Goal: Information Seeking & Learning: Learn about a topic

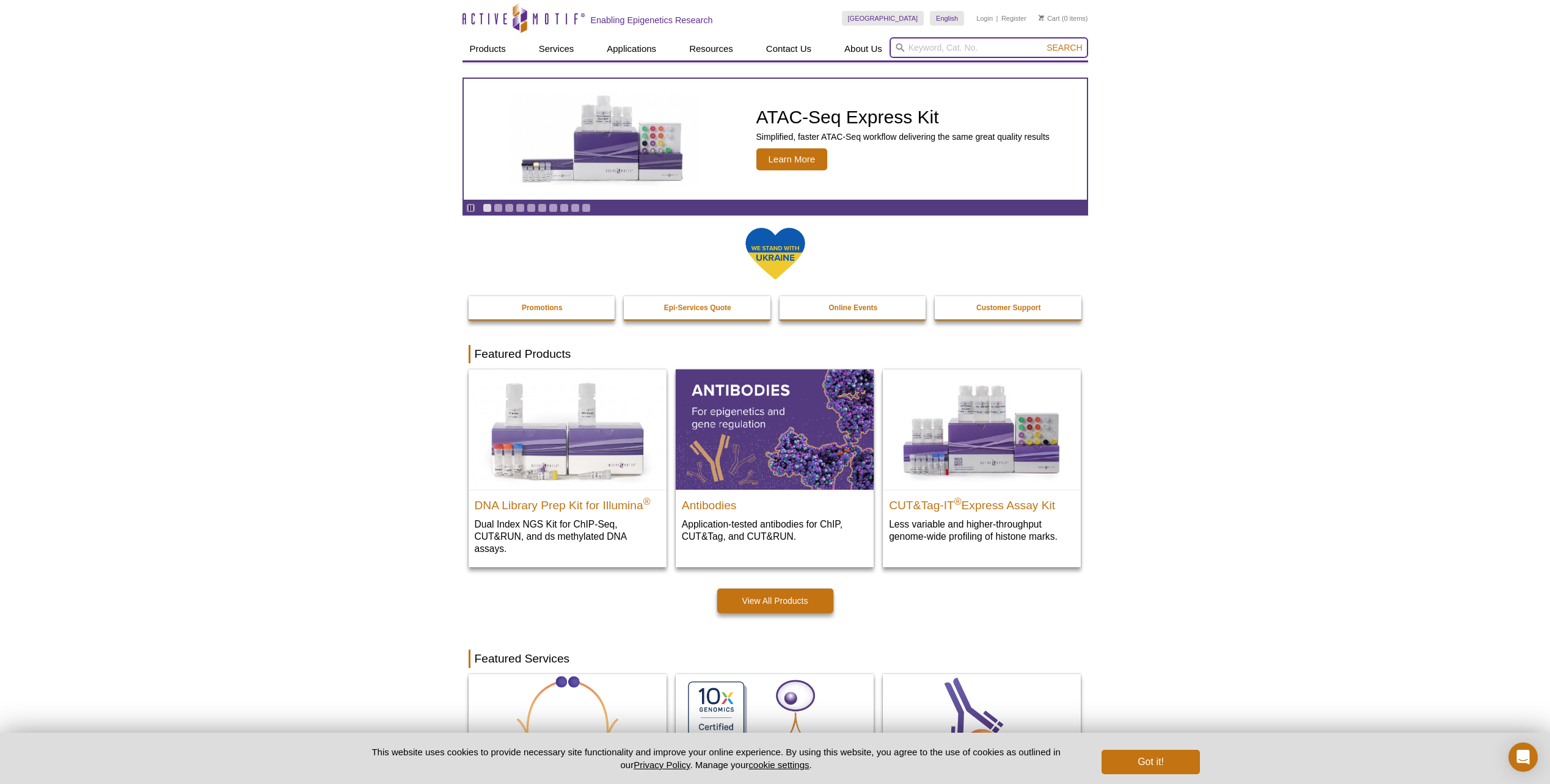
click at [967, 54] on input "search" at bounding box center [988, 48] width 198 height 21
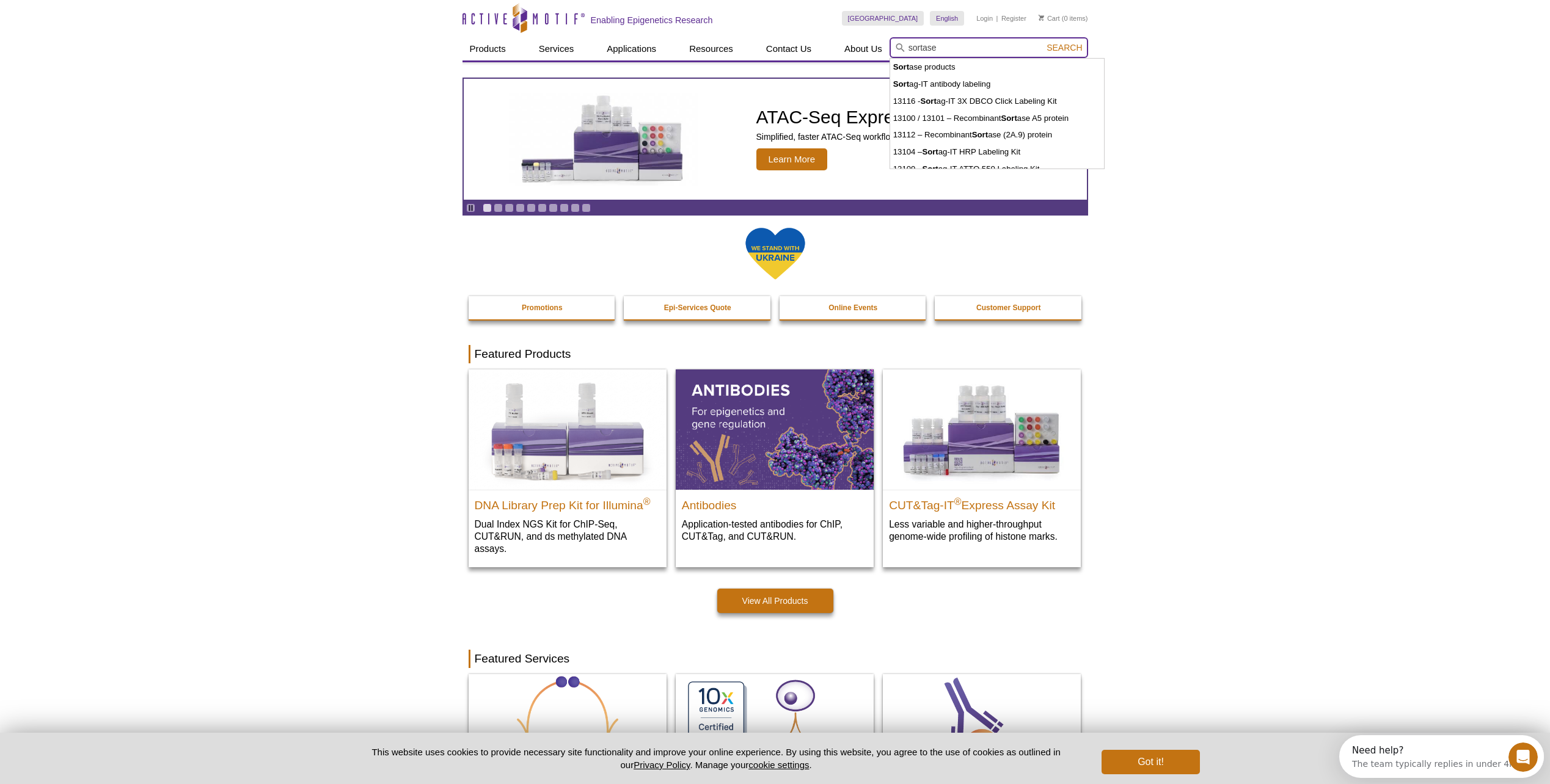
type input "sortase"
click at [1043, 42] on button "Search" at bounding box center [1064, 48] width 43 height 11
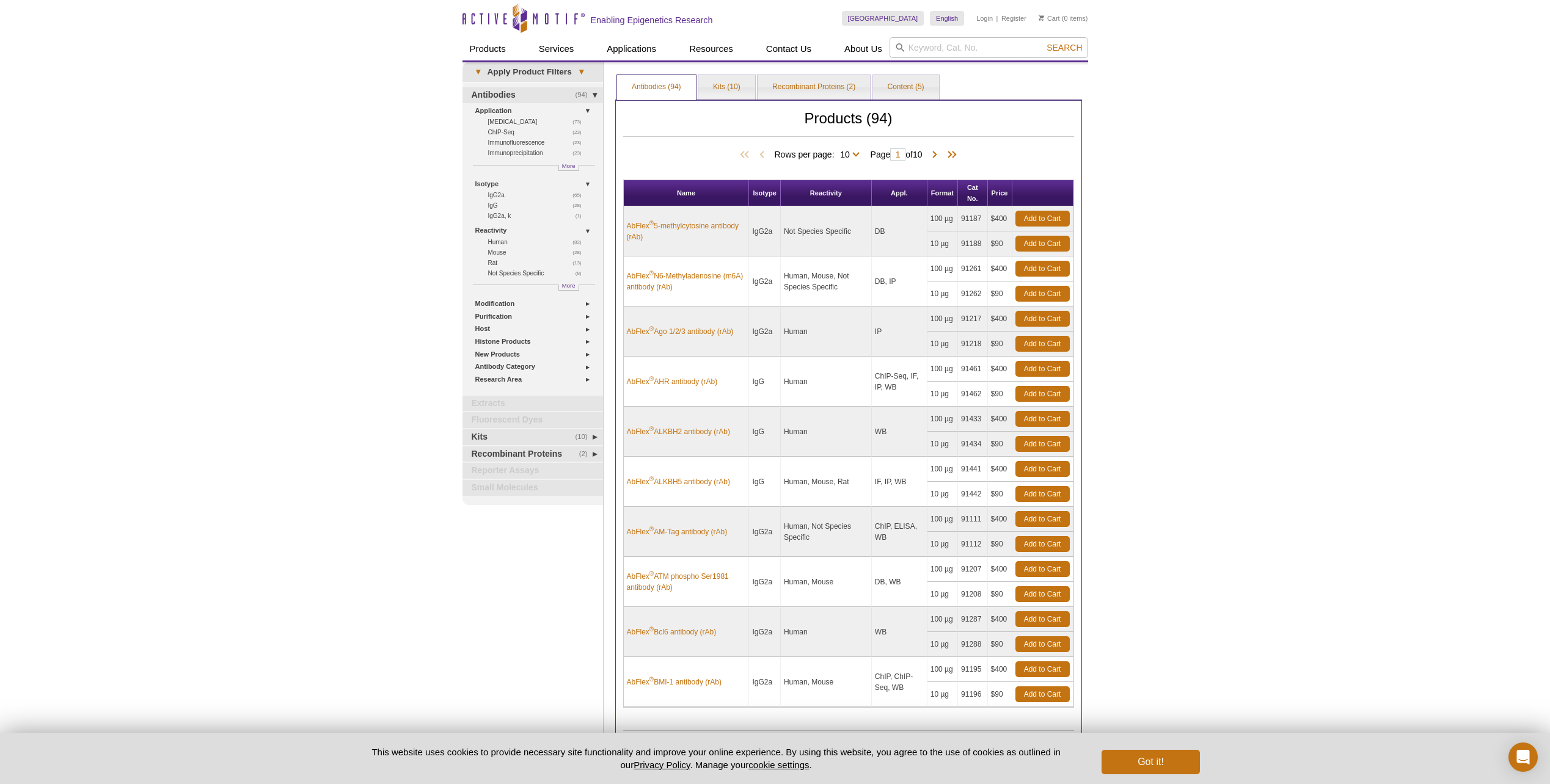
click at [1292, 312] on div "Active Motif Logo Enabling Epigenetics Research 0 Search Skip to content Active…" at bounding box center [775, 457] width 1550 height 915
click at [795, 85] on link "Recombinant Proteins (2)" at bounding box center [814, 87] width 113 height 24
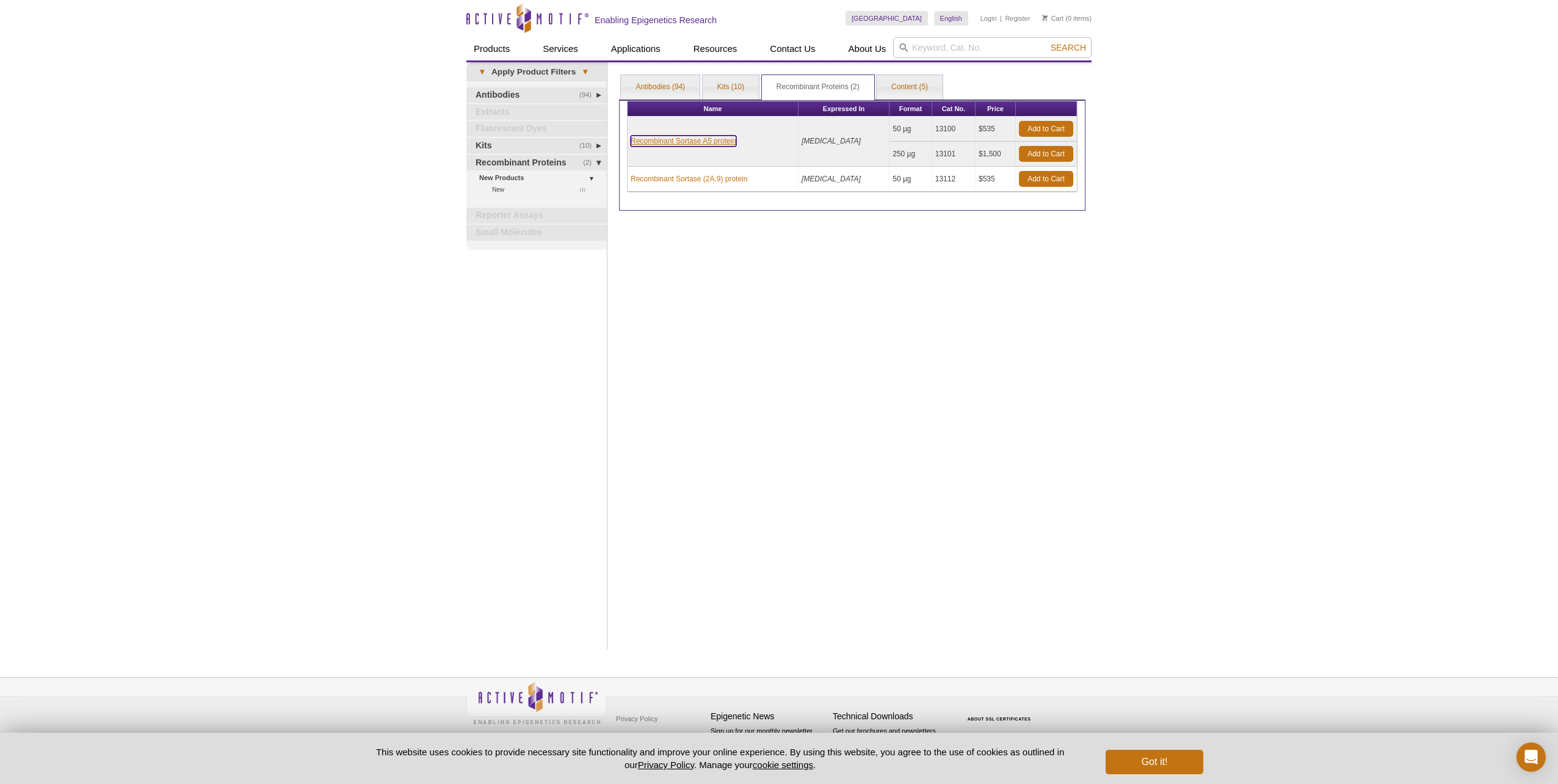
click at [692, 139] on link "Recombinant Sortase A5 protein" at bounding box center [684, 141] width 105 height 11
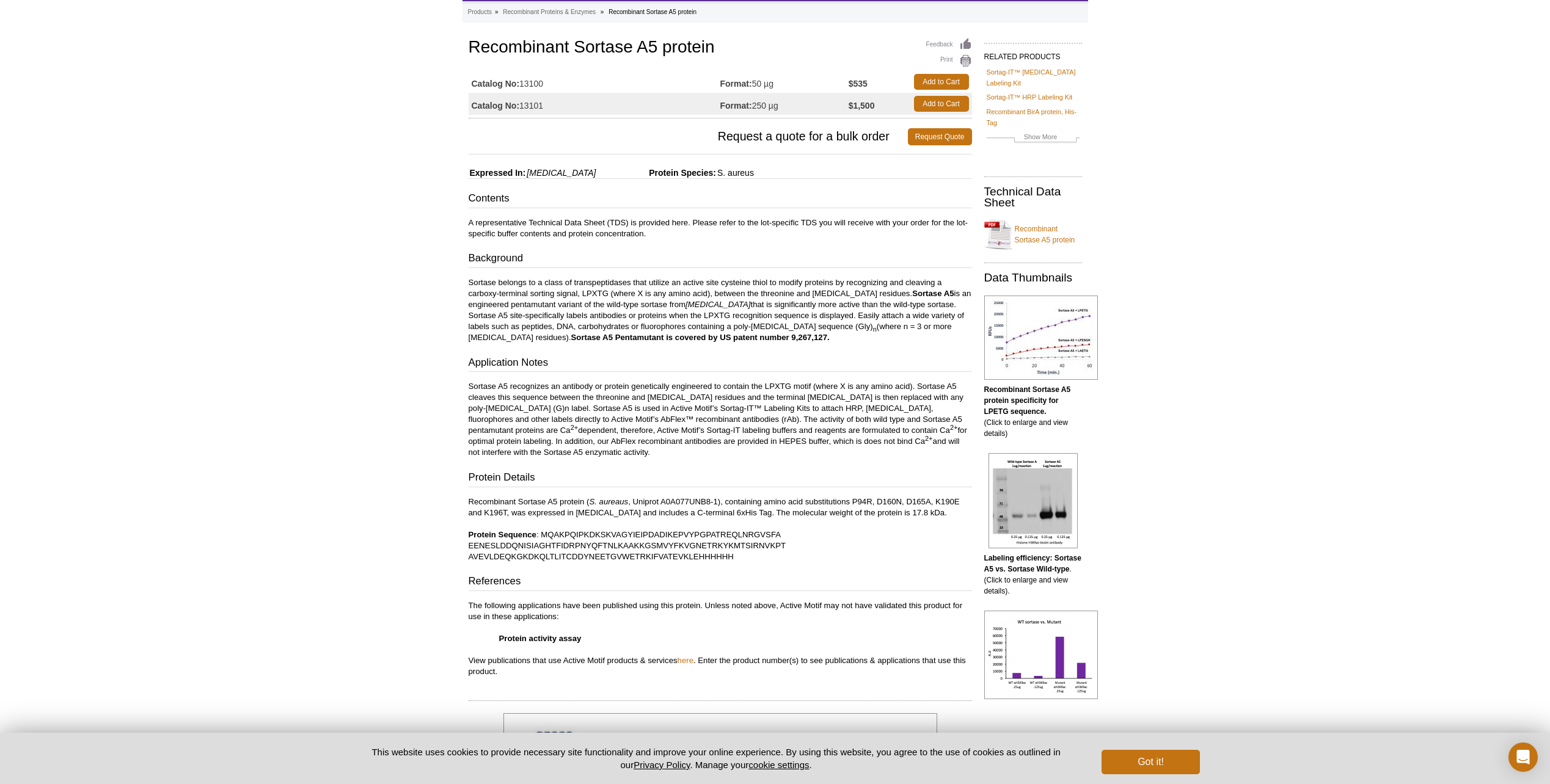
scroll to position [122, 0]
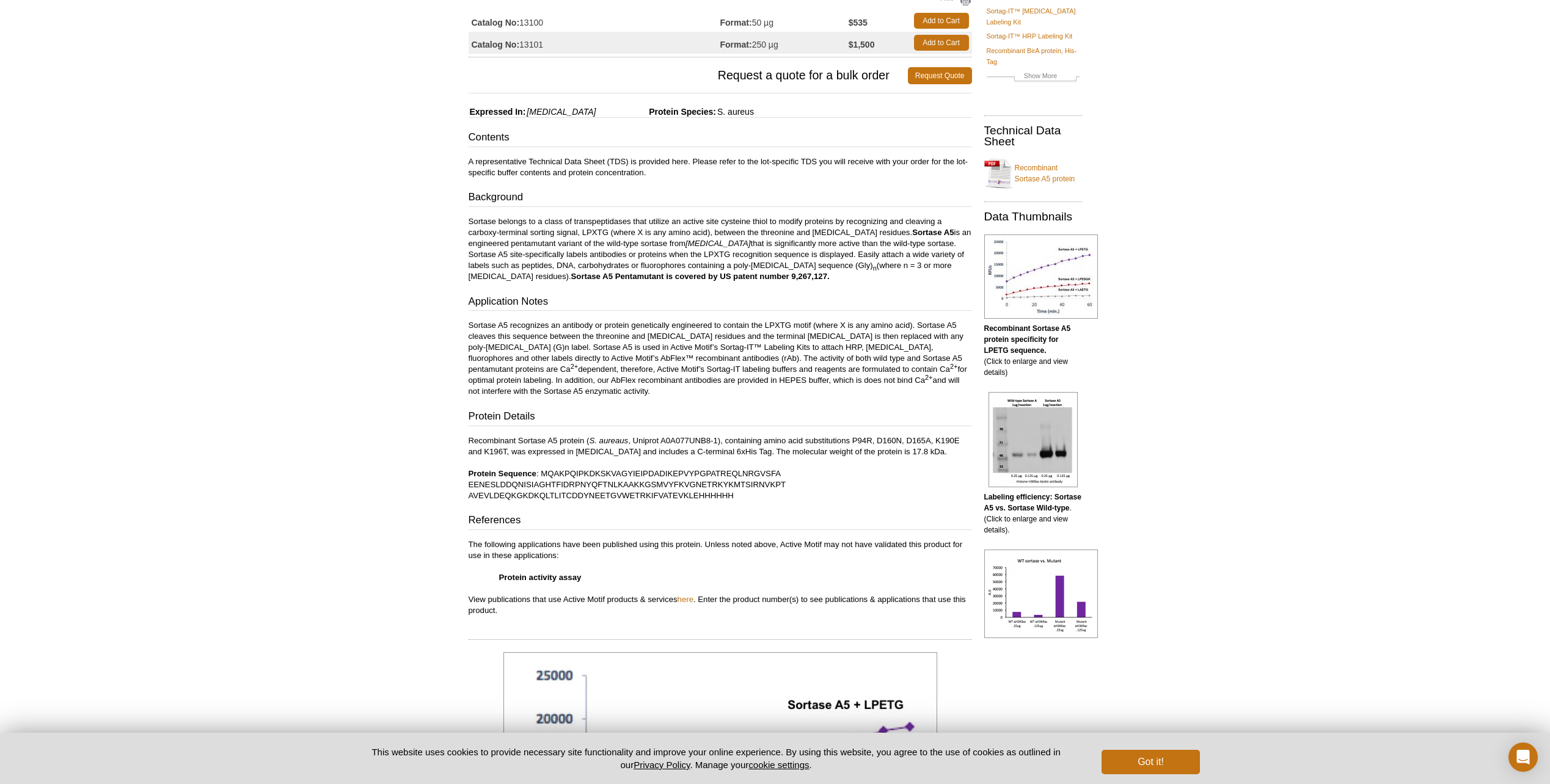
click at [1427, 439] on div "Active Motif Logo Enabling Epigenetics Research 0 Search Skip to content Active…" at bounding box center [775, 605] width 1550 height 1454
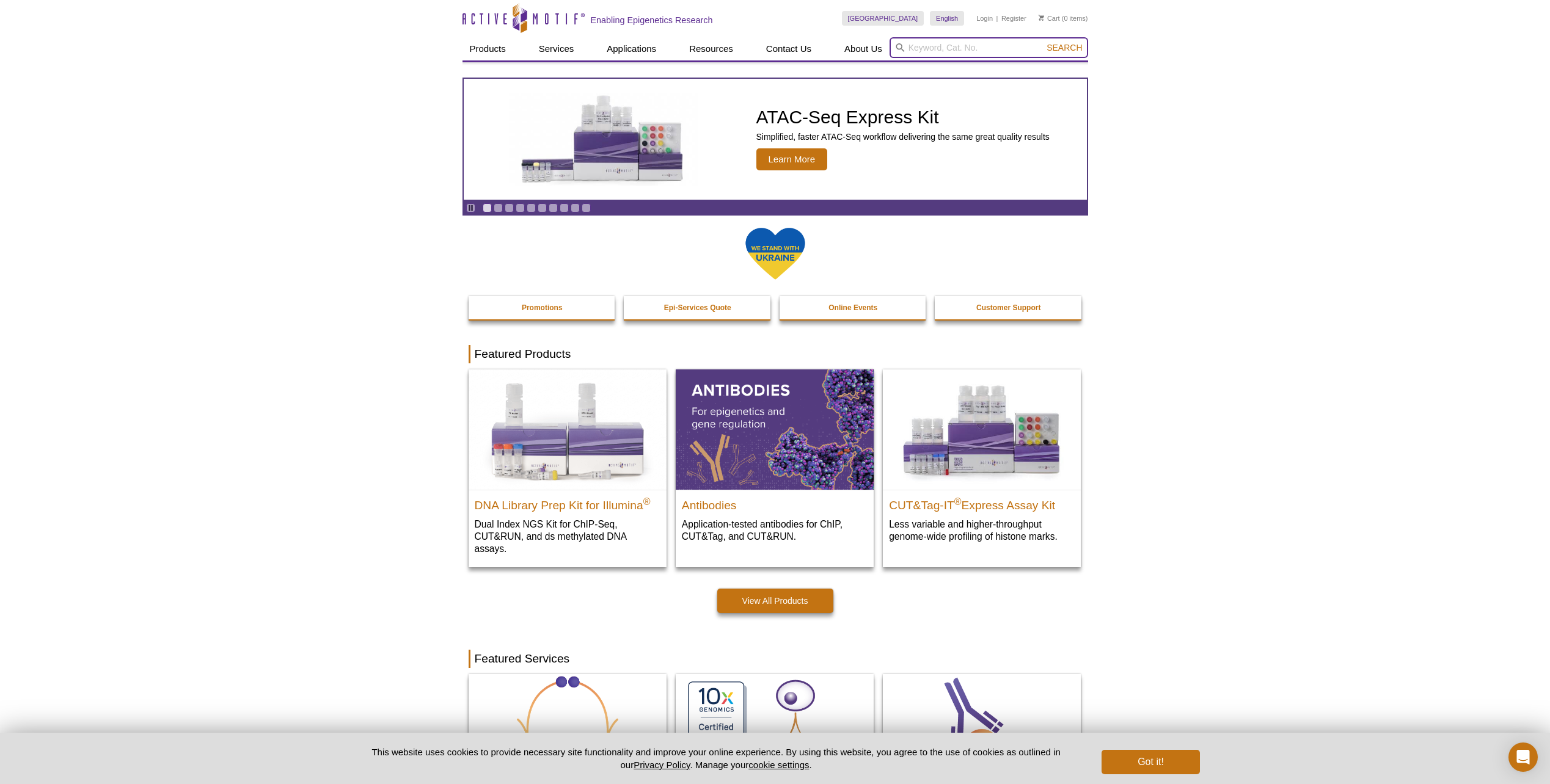
click at [950, 49] on input "search" at bounding box center [988, 48] width 198 height 21
click at [1043, 42] on button "Search" at bounding box center [1064, 48] width 43 height 11
click at [937, 98] on li "13100 / 13101 – Recombinant Sortase A5 protein" at bounding box center [980, 101] width 180 height 17
type input "13100 / 13101 – Recombinant Sortase A5 protein"
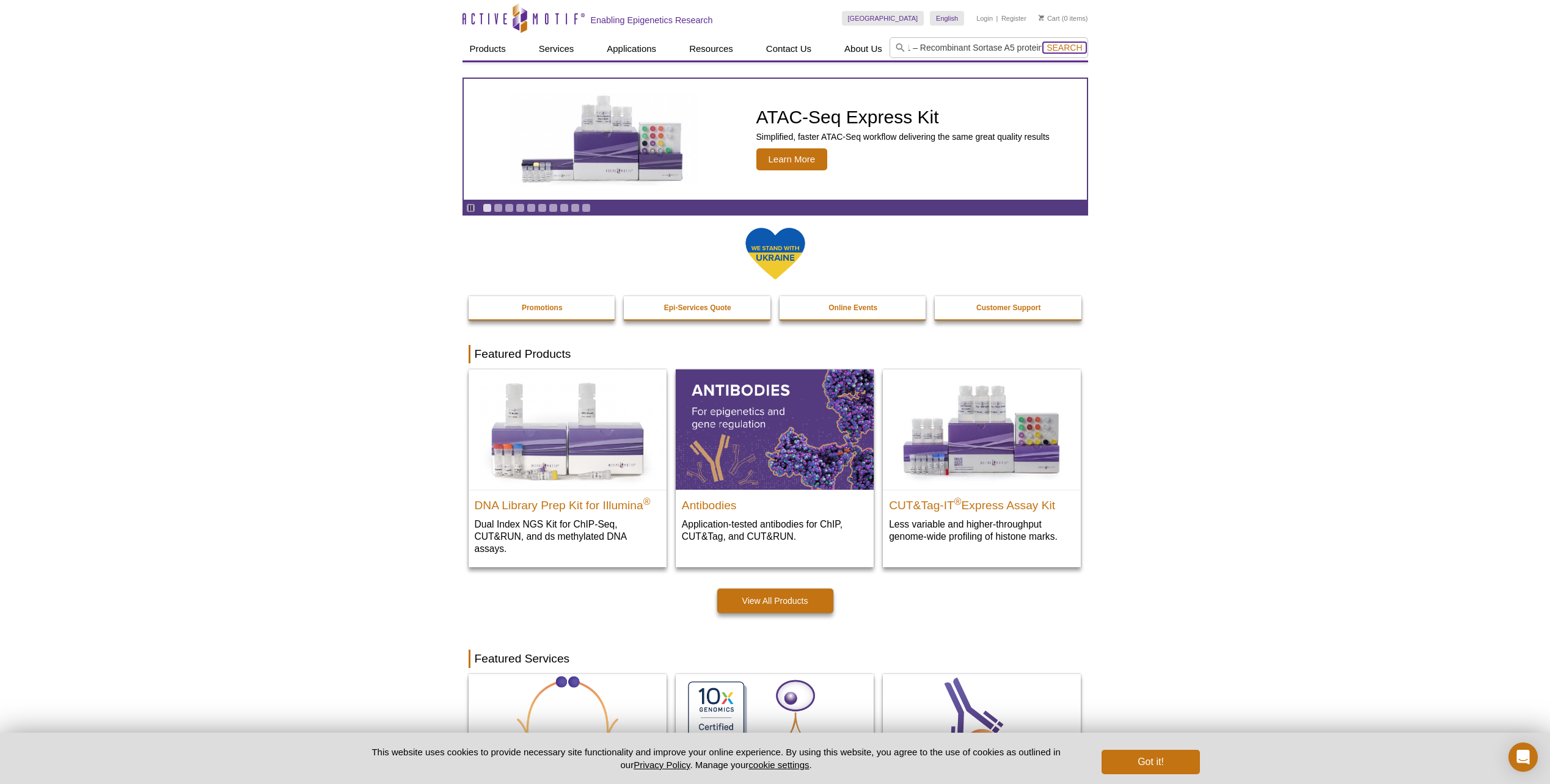
click at [1068, 43] on button "Search" at bounding box center [1064, 48] width 43 height 11
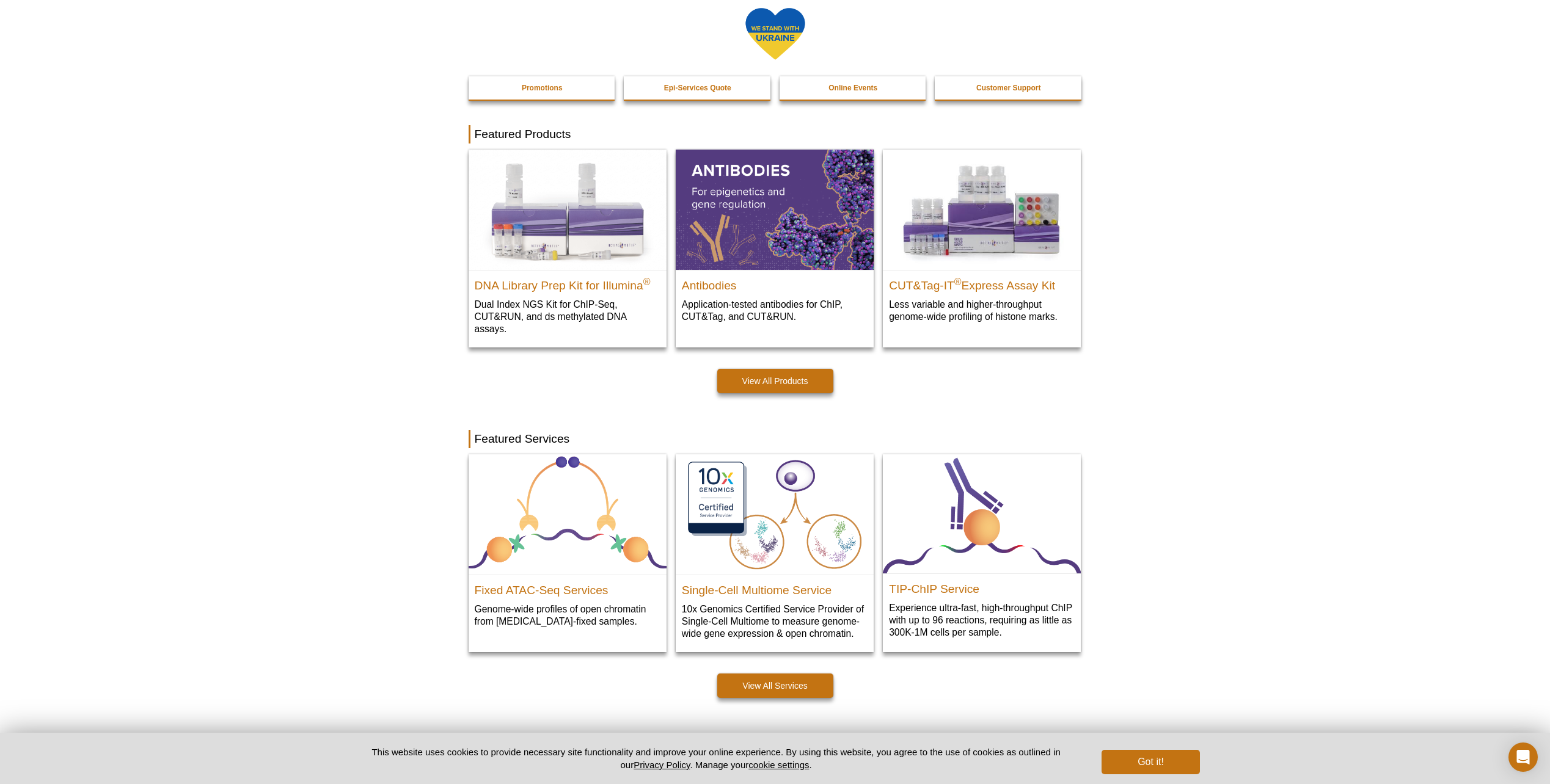
scroll to position [0, 0]
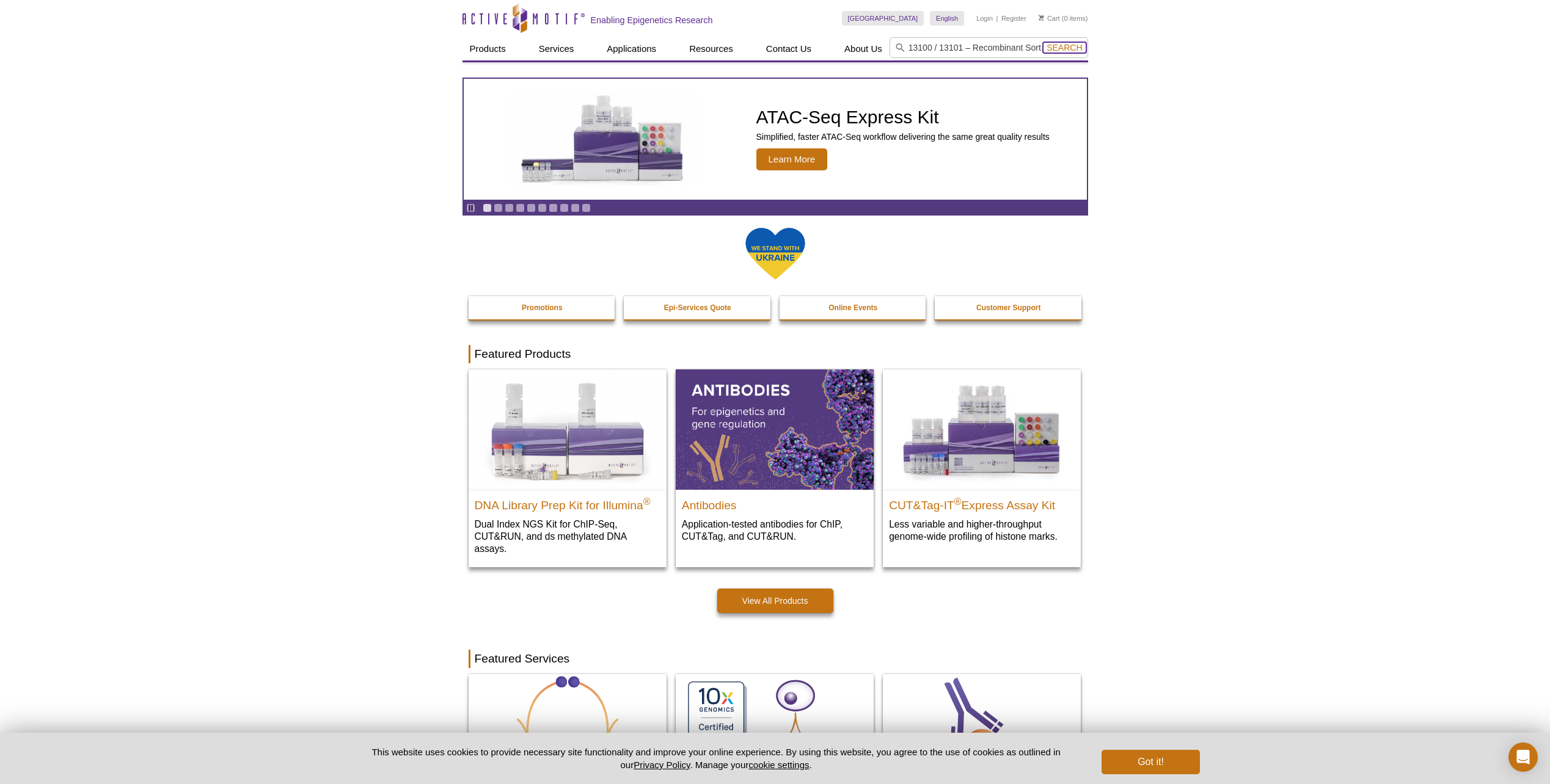
click at [1062, 45] on span "Search" at bounding box center [1064, 48] width 36 height 9
click at [996, 55] on input "13100 / 13101 – Recombinant Sortase A5 protein" at bounding box center [988, 48] width 198 height 21
click at [1043, 42] on button "Search" at bounding box center [1064, 48] width 43 height 11
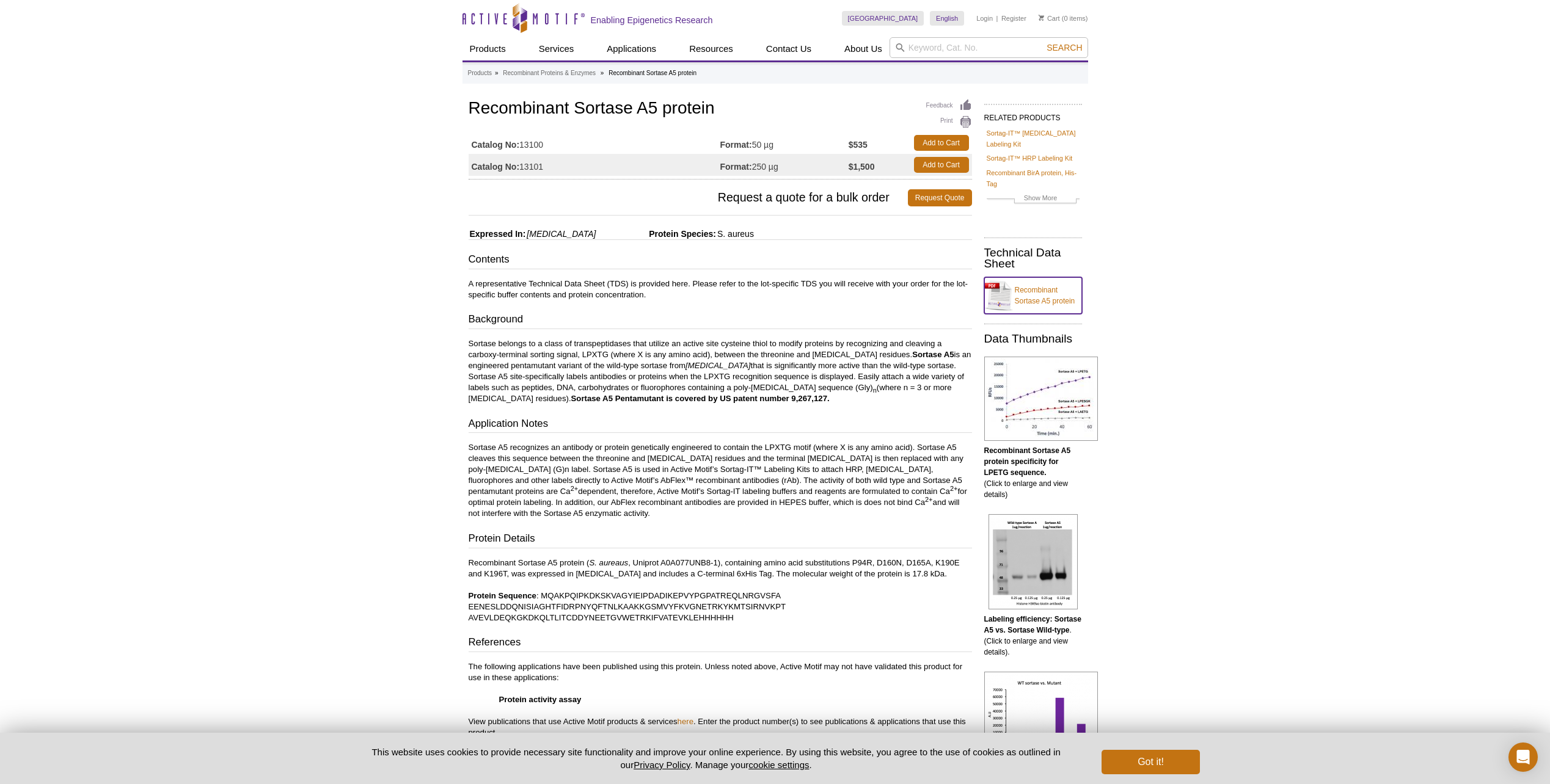
click at [1034, 279] on link "Recombinant Sortase A5 protein" at bounding box center [1033, 295] width 98 height 37
click at [1044, 285] on link "Recombinant Sortase A5 protein" at bounding box center [1033, 295] width 98 height 37
